Goal: Task Accomplishment & Management: Complete application form

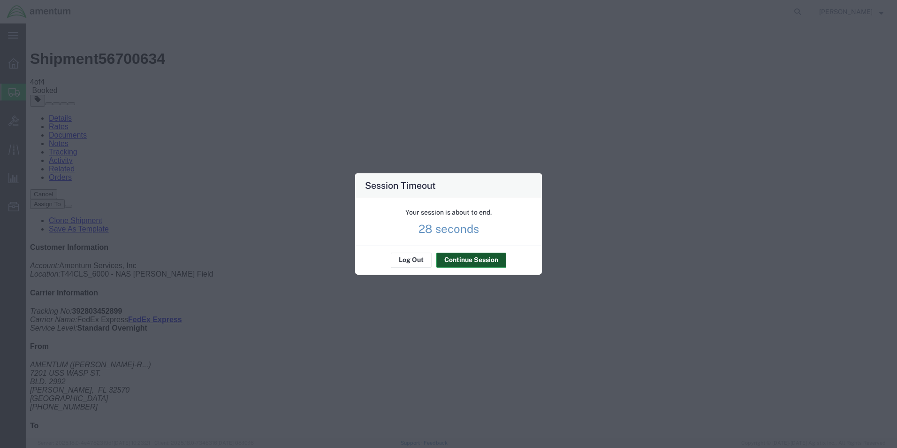
click at [462, 257] on button "Continue Session" at bounding box center [471, 259] width 70 height 15
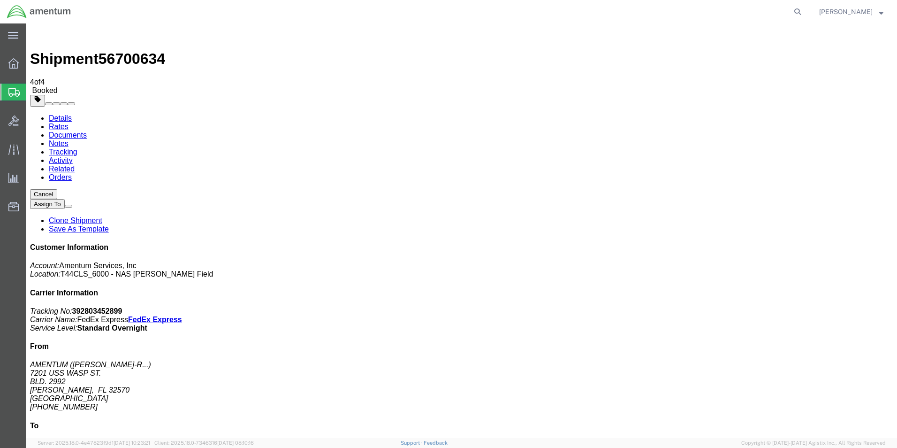
click at [0, 0] on span "Create Shipment" at bounding box center [0, 0] width 0 height 0
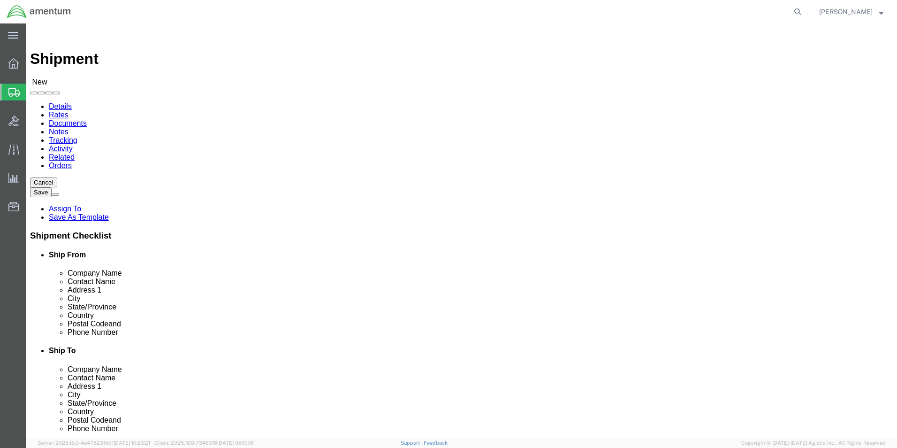
click input "text"
type input "SU"
click p "- AMENTUM - ([PERSON_NAME]) [STREET_ADDRESS][PERSON_NAME]"
select select "FL"
type input "[PERSON_NAME]"
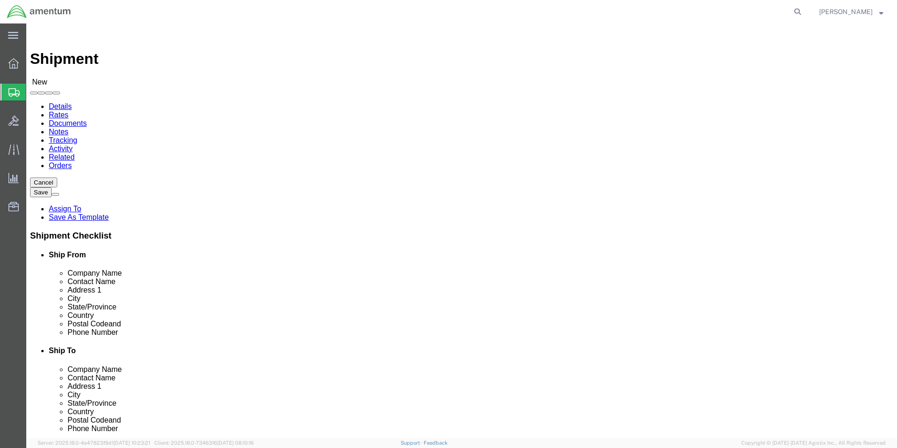
click input "text"
type input "[PHONE_NUMBER]"
click input "text"
type input "[PERSON_NAME]"
click p "- AMENTUM SERVICE, INC - ([PERSON_NAME]) [STREET_ADDRESS][US_STATE]"
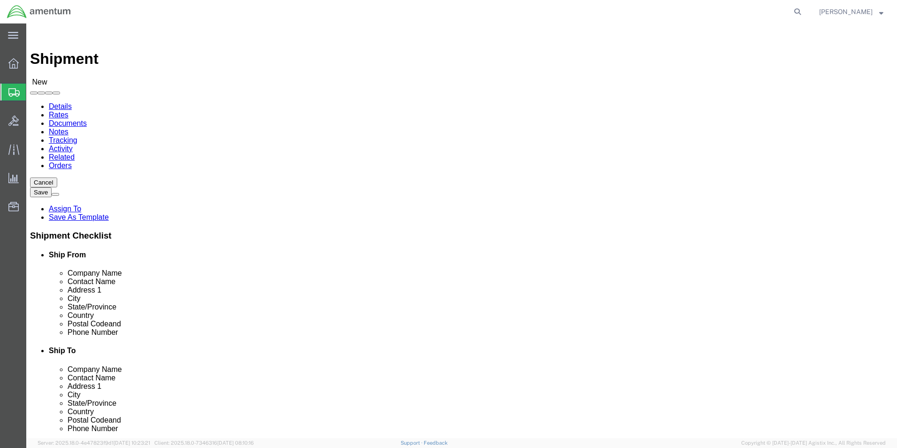
select select "VA"
type input "[PERSON_NAME]"
click p "- AMENTUM SERVICE, INC - ([PERSON_NAME]) [STREET_ADDRESS][US_STATE]"
select select "VA"
type input "[PERSON_NAME]"
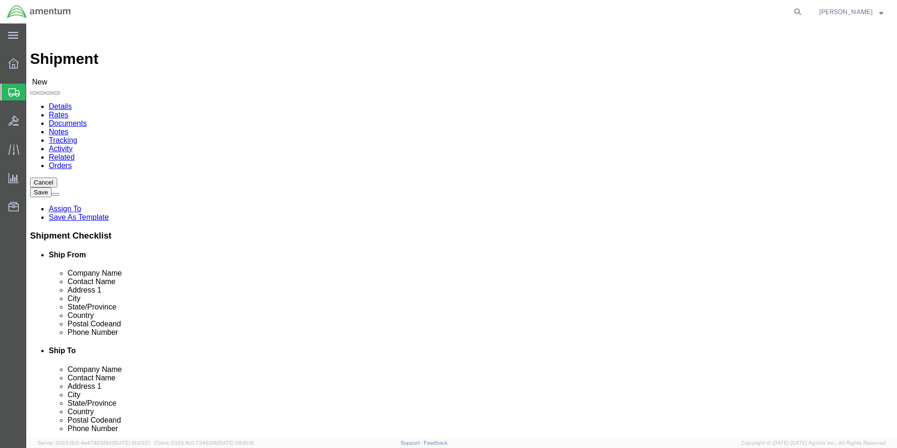
click p "- AMENTUM SERVICE, INC - ([PERSON_NAME]) [STREET_ADDRESS][US_STATE]"
select select "VA"
type input "[PERSON_NAME]"
click p "- AMENTUM SERVICE, INC - ([PERSON_NAME]) [STREET_ADDRESS][US_STATE]"
select select "VA"
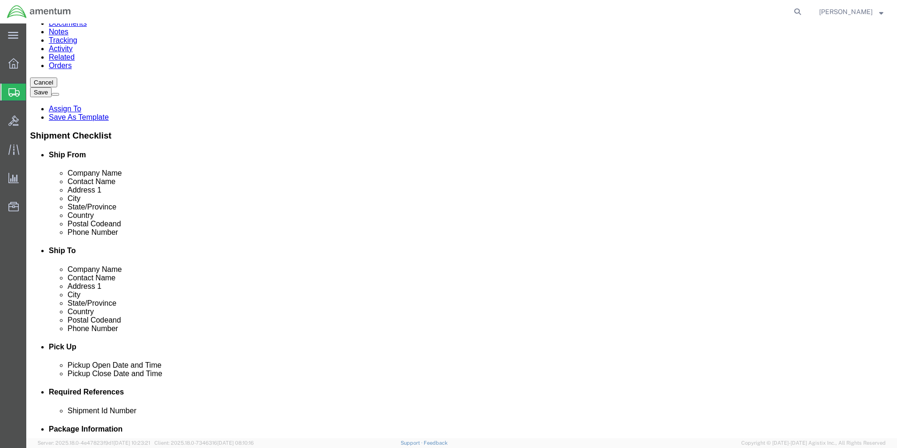
scroll to position [188, 0]
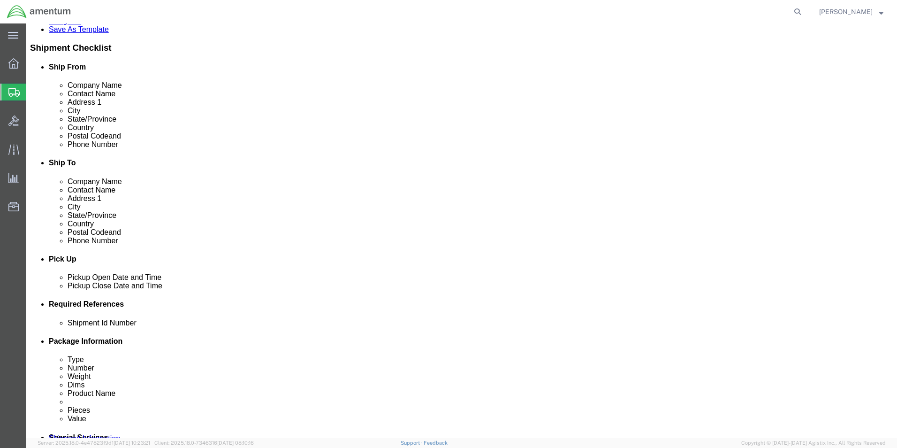
type input "[PERSON_NAME]"
click div "[DATE] 1:00 PM"
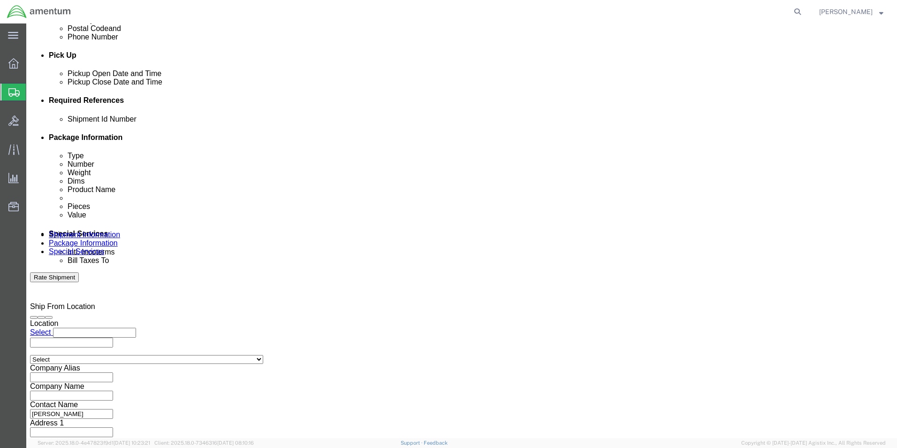
click input "1:00 PM"
type input "3:00 PM"
click button "Apply"
click div
click input "4:00 PM"
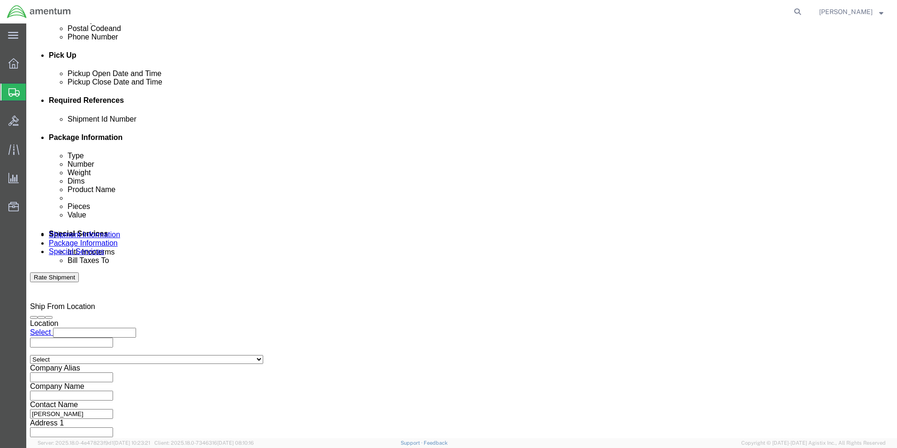
click input "7:00 PM"
type input "7:00 AM"
click button "Apply"
click div
click input "8:00 AM"
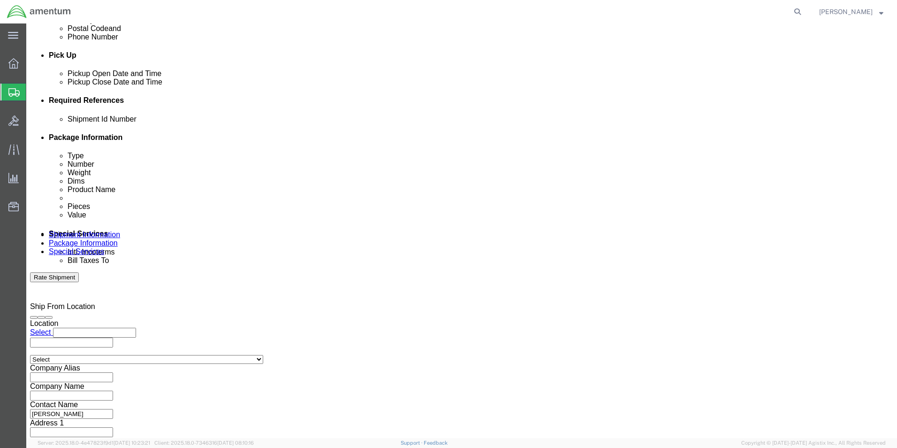
click input "3:00 AM"
type input "3:00 PM"
click button "Apply"
click button "Add reference"
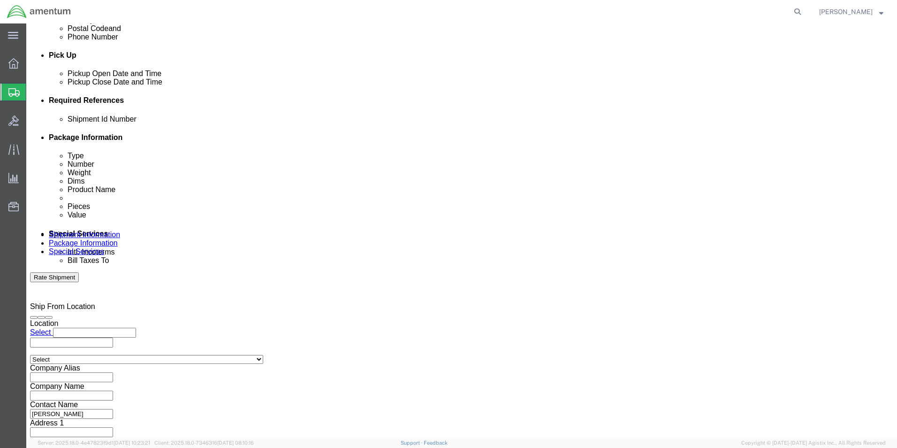
click button "Add reference"
click input "text"
type input "600"
click select "Select Account Type Activity ID Airline Appointment Number ASN Batch Request # …"
select select "DEPT"
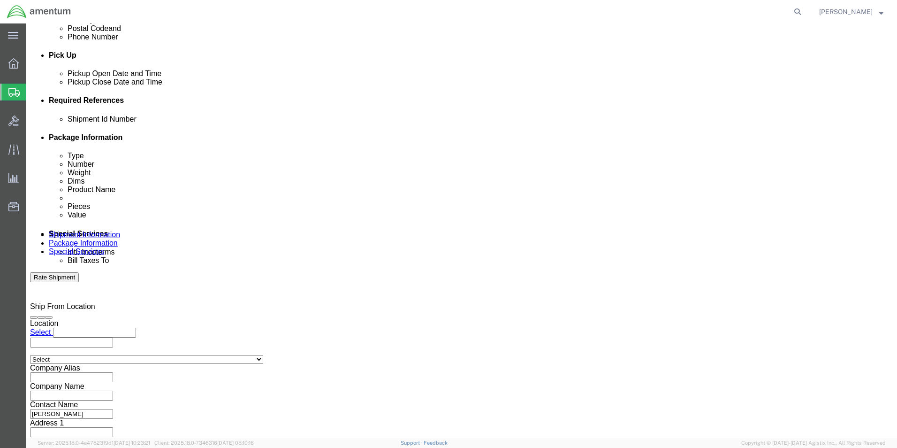
click select "Select Account Type Activity ID Airline Appointment Number ASN Batch Request # …"
click input "text"
type input "T44"
click select "Select Account Type Activity ID Airline Appointment Number ASN Batch Request # …"
select select "PROJNUM"
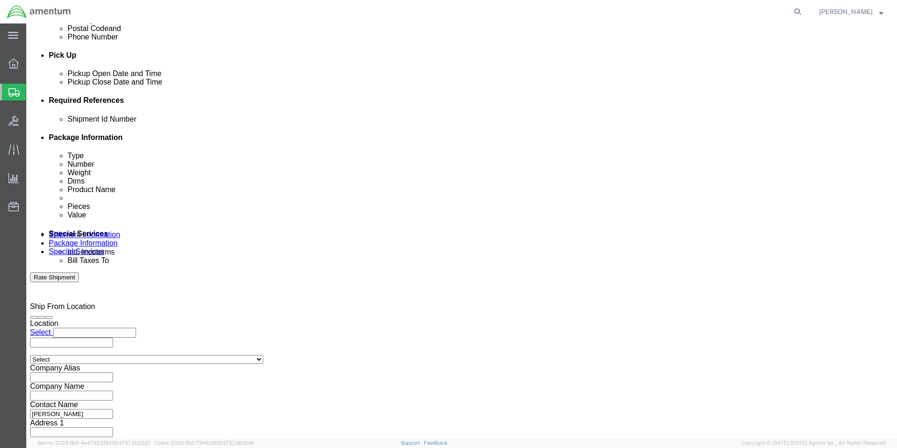
click select "Select Account Type Activity ID Airline Appointment Number ASN Batch Request # …"
click input "text"
type input "6097.5.034.01.C.FS.0.23O.E00"
click select "Select Account Type Activity ID Airline Appointment Number ASN Batch Request # …"
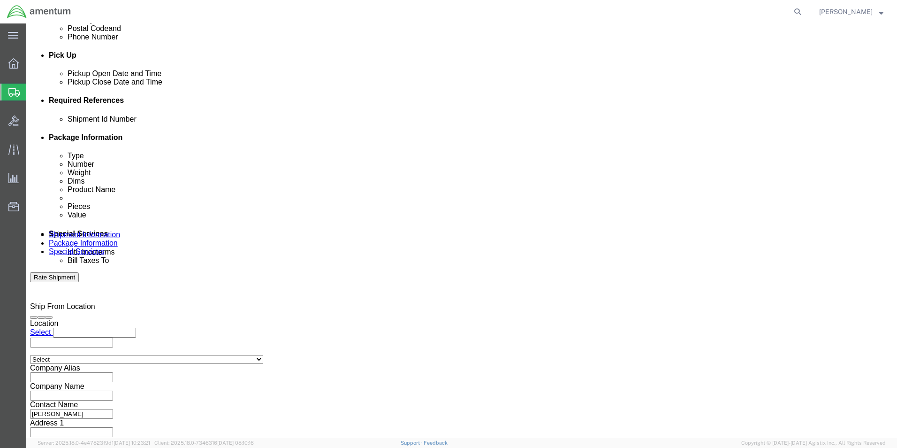
scroll to position [0, 0]
select select "PCKSLIP"
click select "Select Account Type Activity ID Airline Appointment Number ASN Batch Request # …"
click input "text"
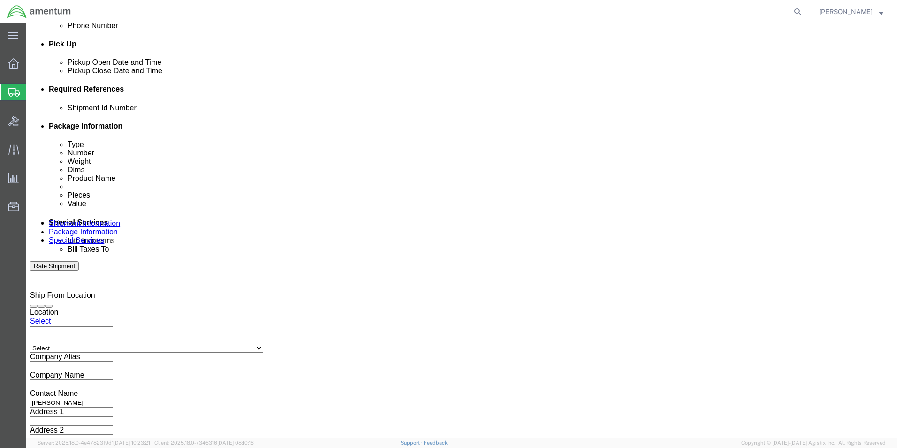
scroll to position [409, 0]
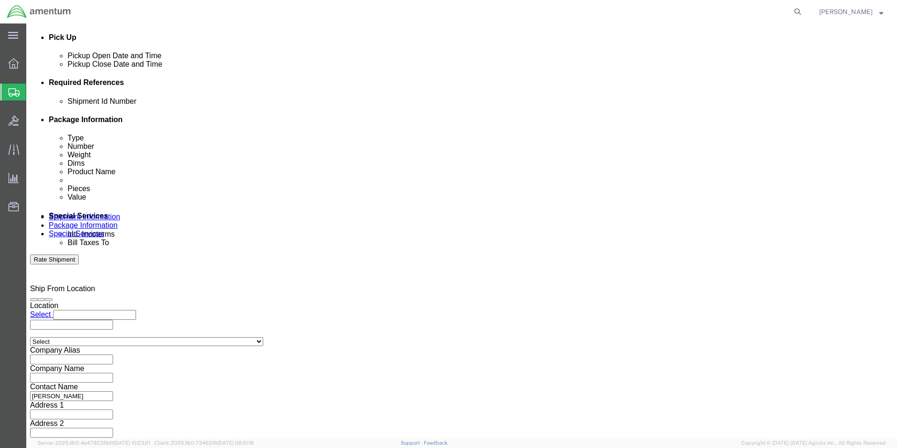
type input "157292"
click button "Continue"
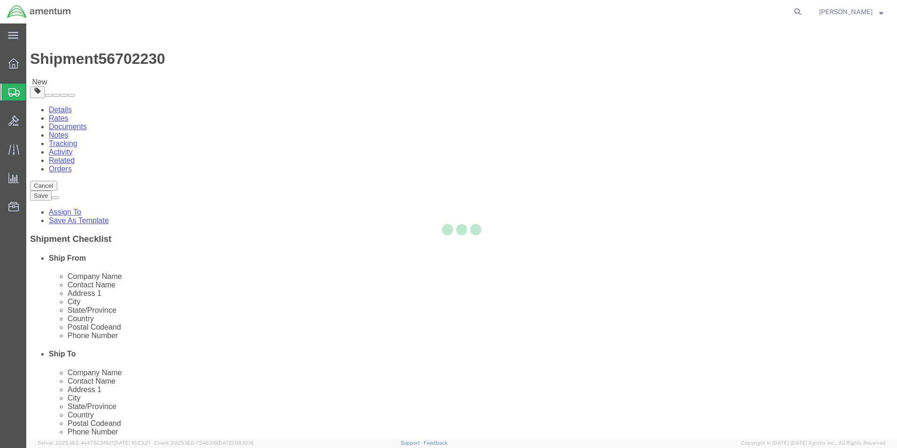
select select "CBOX"
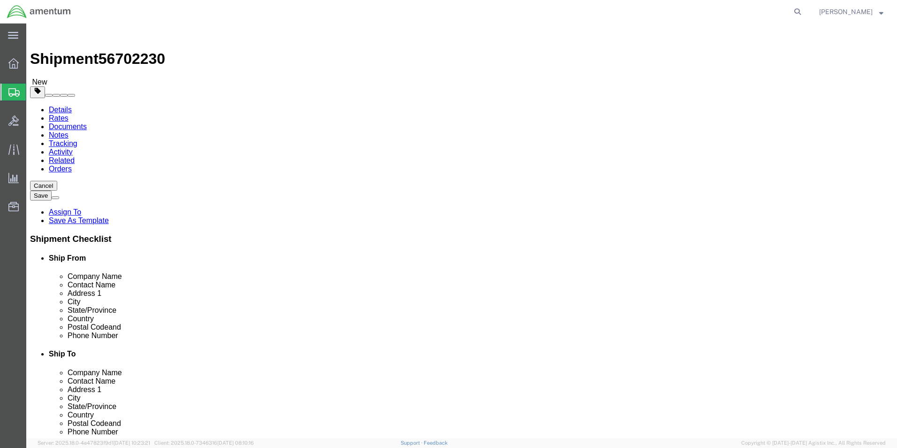
click input "text"
type input "23"
type input "9"
type input "7"
click input "0.00"
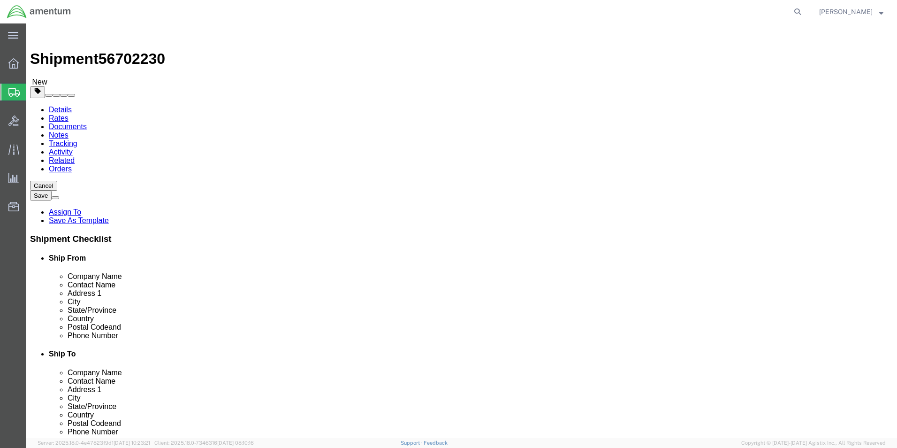
type input "2.00"
click div "2.00 Select kgs lbs"
click span
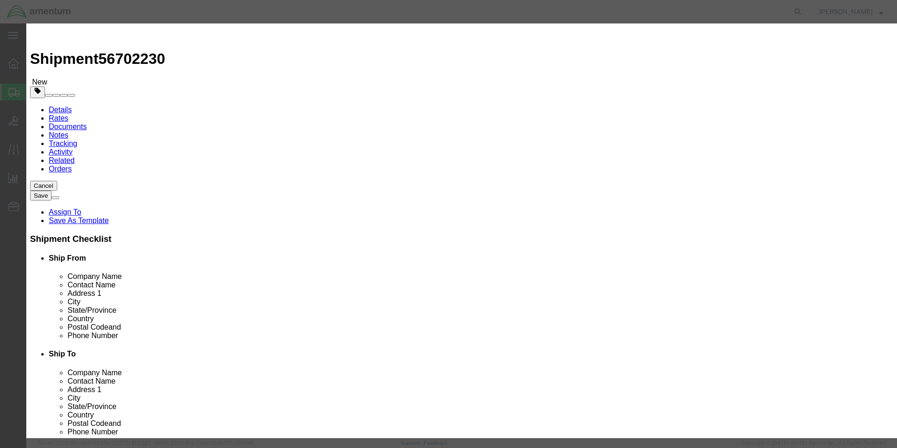
click input "text"
type input "A/C PARTS"
select select "US"
click input "0"
type input "52"
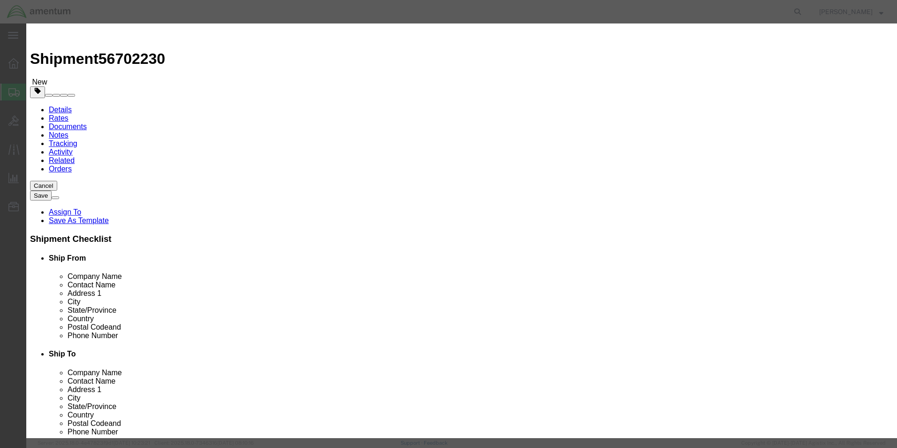
click input "text"
type input "2000"
click button "Save & Close"
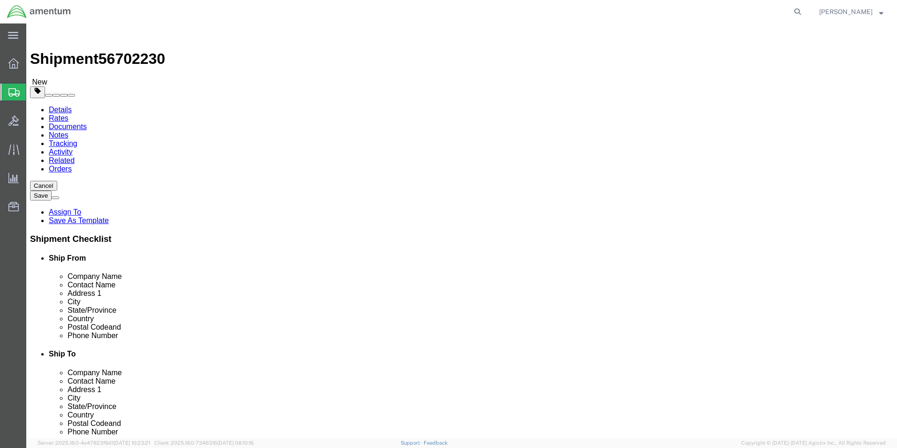
click button "Rate Shipment"
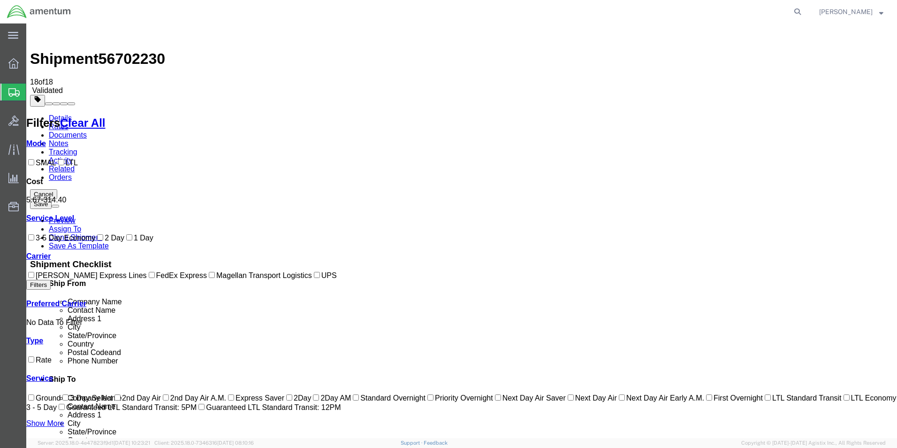
checkbox input "true"
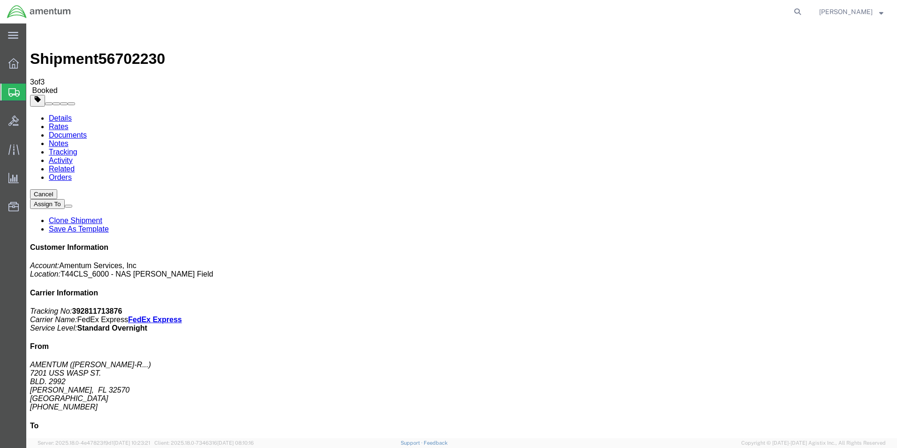
checkbox input "true"
